Goal: Find contact information: Find contact information

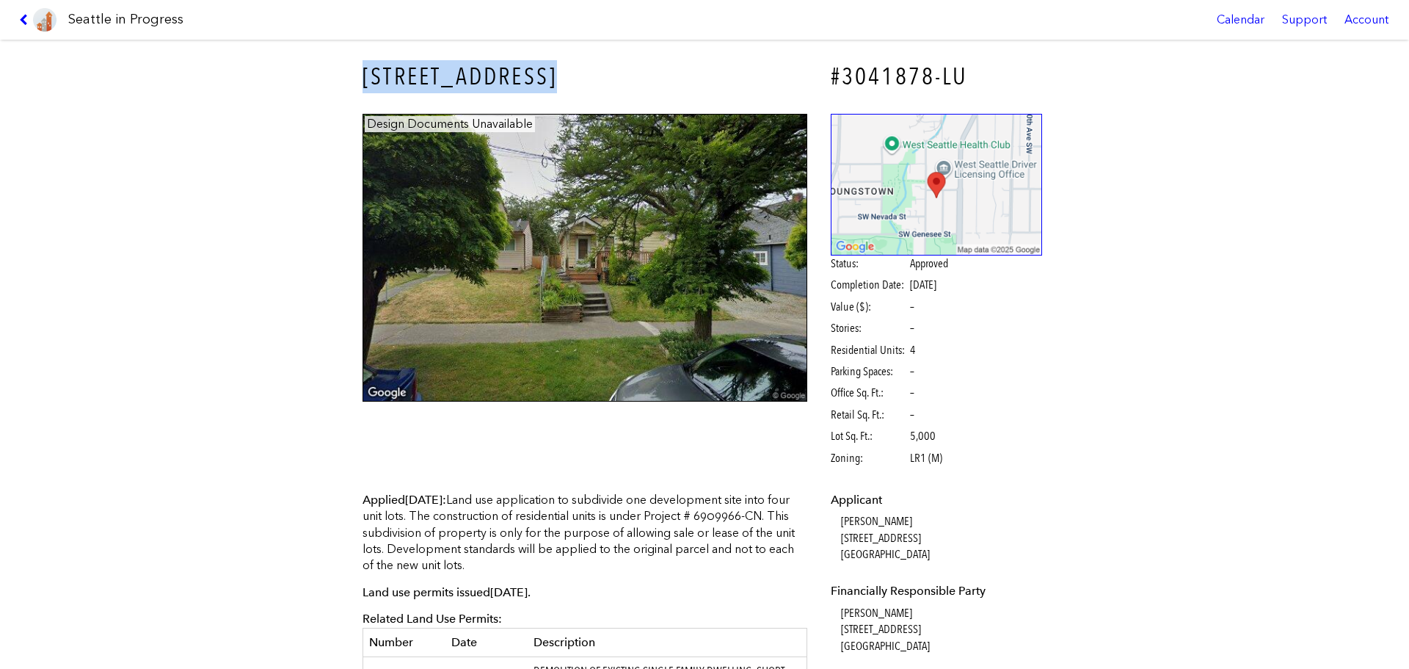
drag, startPoint x: 352, startPoint y: 76, endPoint x: 656, endPoint y: 73, distance: 304.6
click at [656, 73] on div "4109 25TH AVE SW" at bounding box center [584, 77] width 465 height 54
copy h3 "4109 25TH AVE SW"
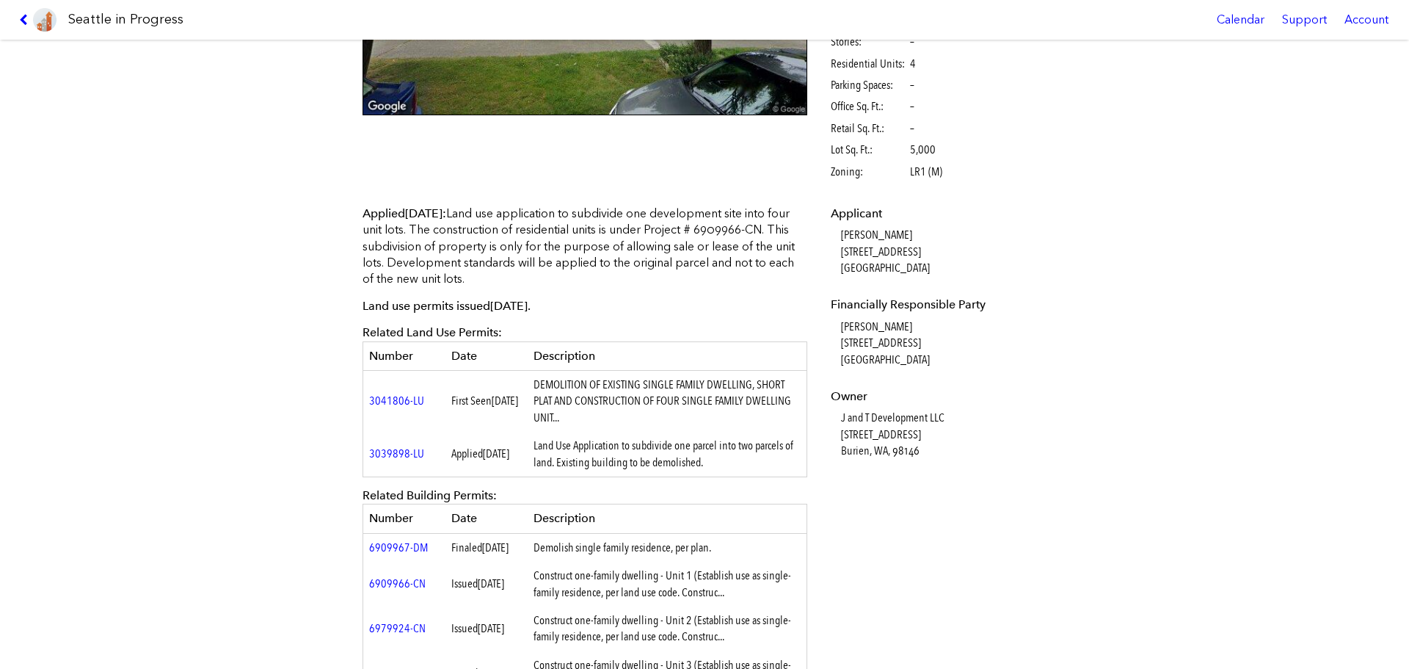
scroll to position [294, 0]
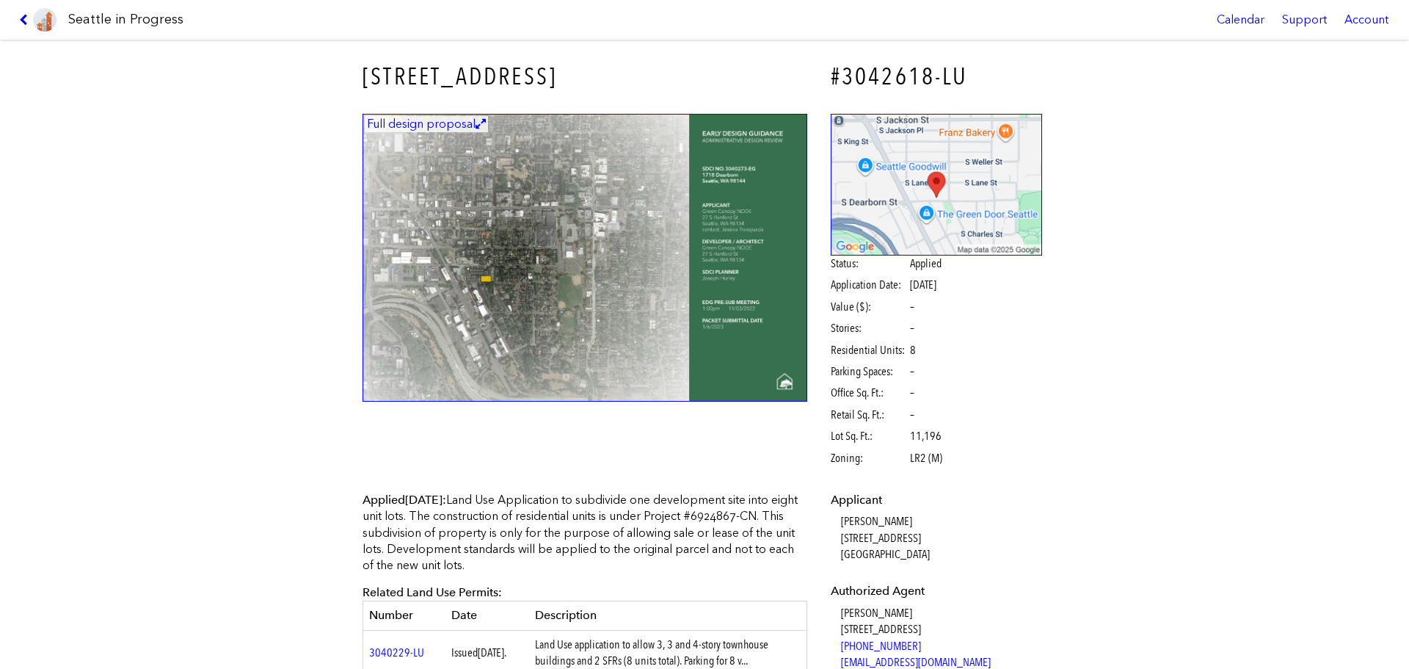
drag, startPoint x: 327, startPoint y: 75, endPoint x: 785, endPoint y: 74, distance: 458.0
click at [785, 74] on div "1704 S DEARBORN ST #3042618-LU Full design proposal Status: Applied Application…" at bounding box center [704, 354] width 1409 height 629
copy h3 "1704 S DEARBORN ST"
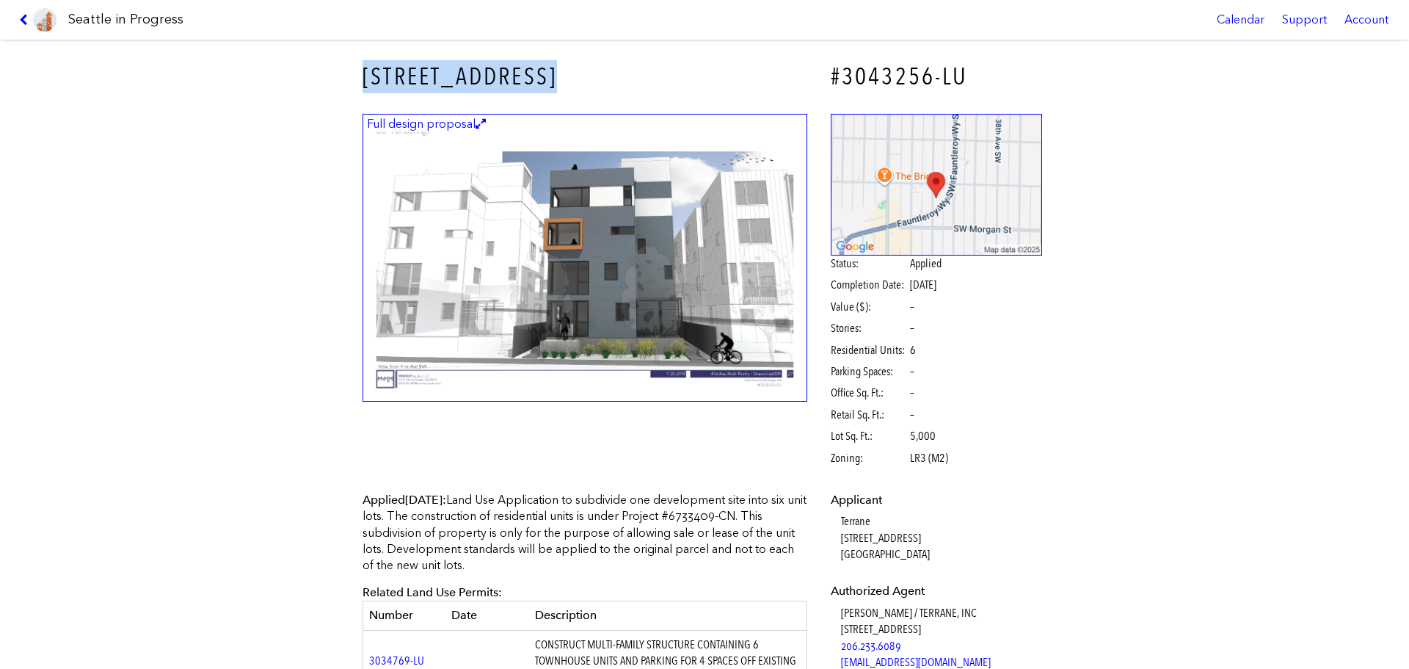
drag, startPoint x: 331, startPoint y: 73, endPoint x: 575, endPoint y: 75, distance: 244.4
click at [575, 75] on div "6318 41ST AVE SW #3043256-LU Full design proposal Status: Applied Completion Da…" at bounding box center [704, 354] width 1409 height 629
copy h3 "6318 41ST AVE SW"
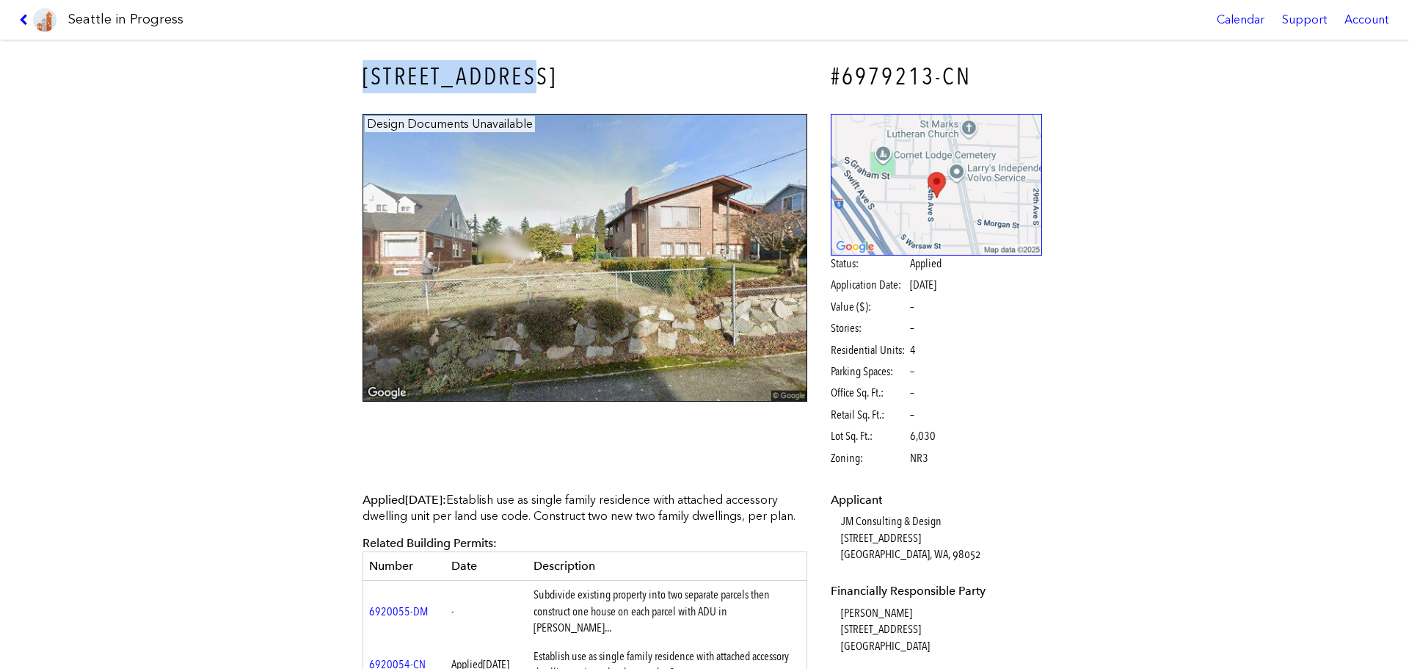
drag, startPoint x: 450, startPoint y: 74, endPoint x: 600, endPoint y: 74, distance: 150.5
click at [600, 74] on div "[STREET_ADDRESS]" at bounding box center [584, 77] width 465 height 54
click at [841, 615] on dd "[PERSON_NAME] [STREET_ADDRESS]" at bounding box center [942, 629] width 202 height 49
copy dd "[PERSON_NAME]"
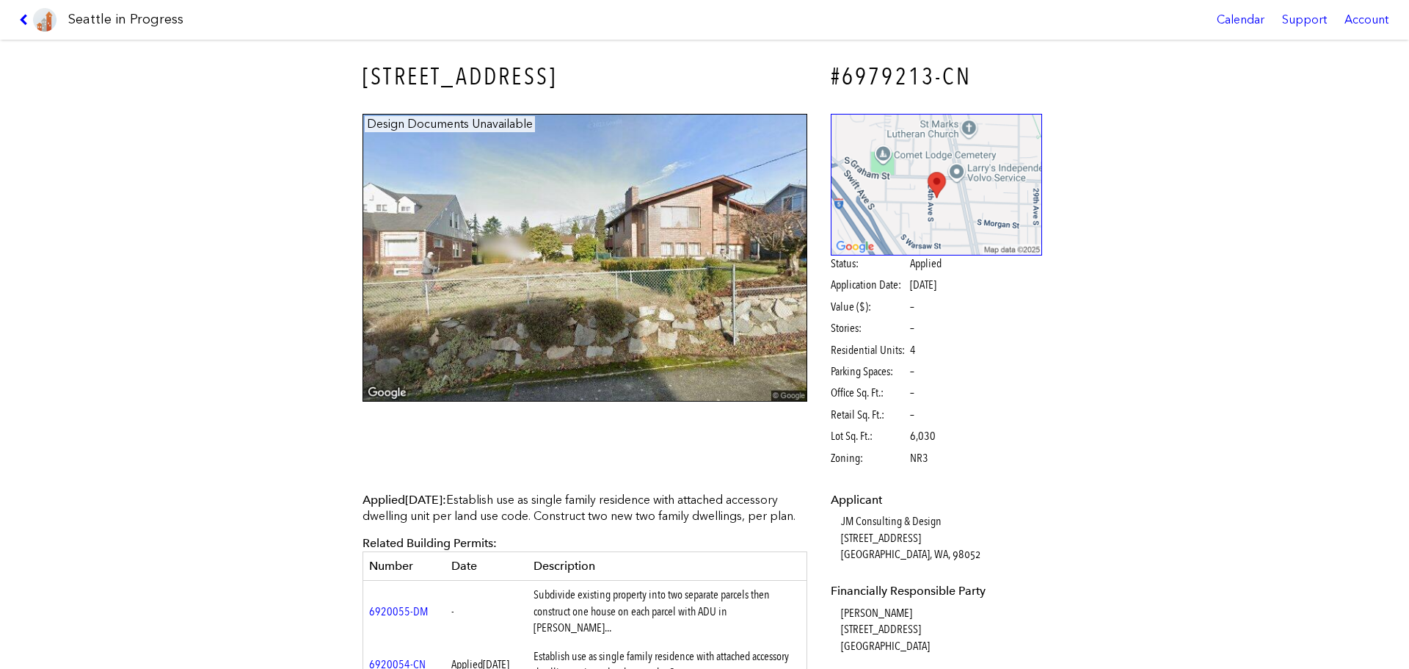
click at [858, 641] on dd "[PERSON_NAME] [STREET_ADDRESS]" at bounding box center [942, 629] width 202 height 49
click at [859, 642] on dd "[PERSON_NAME] [STREET_ADDRESS]" at bounding box center [942, 629] width 202 height 49
click at [858, 631] on dd "[PERSON_NAME] [STREET_ADDRESS]" at bounding box center [942, 629] width 202 height 49
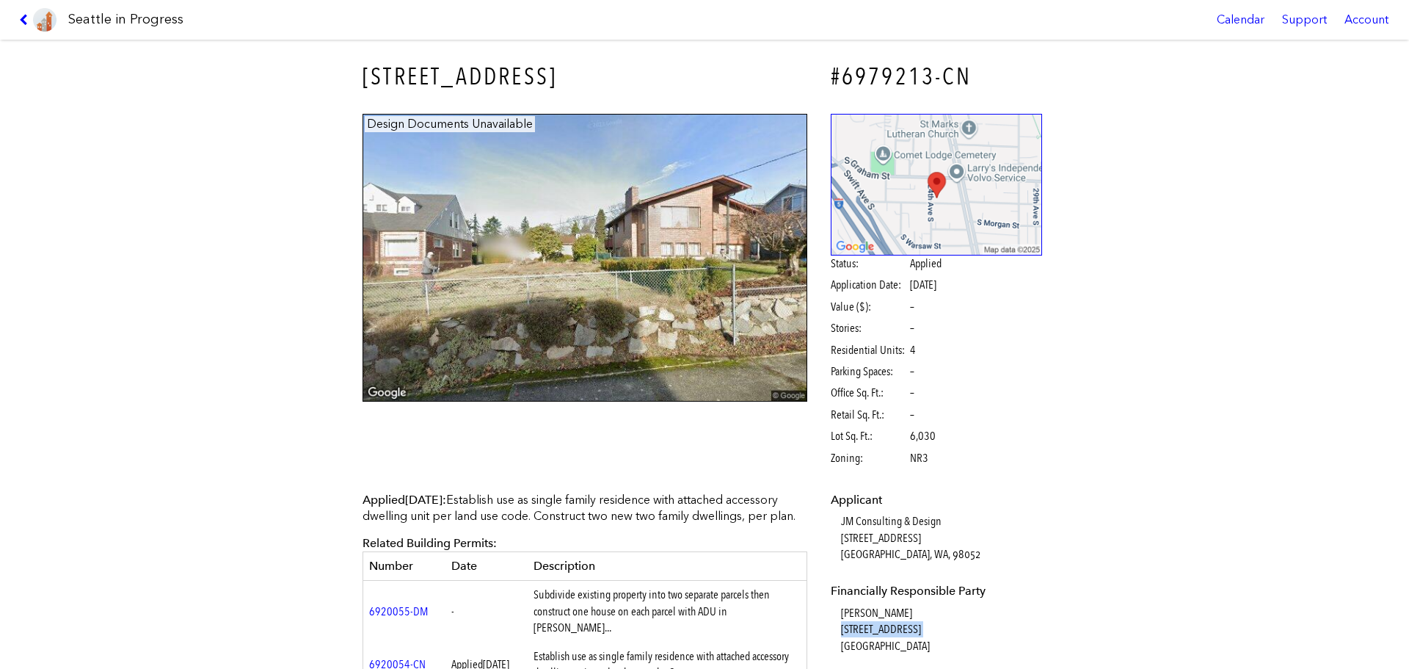
copy dd "[STREET_ADDRESS]"
